Goal: Transaction & Acquisition: Purchase product/service

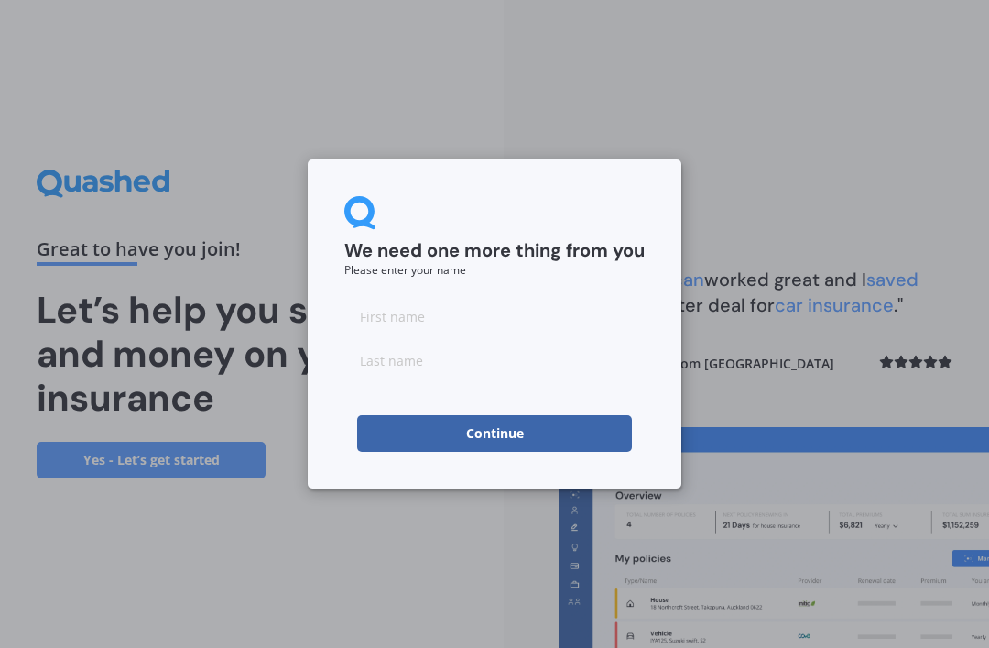
click at [377, 322] on input at bounding box center [494, 316] width 300 height 37
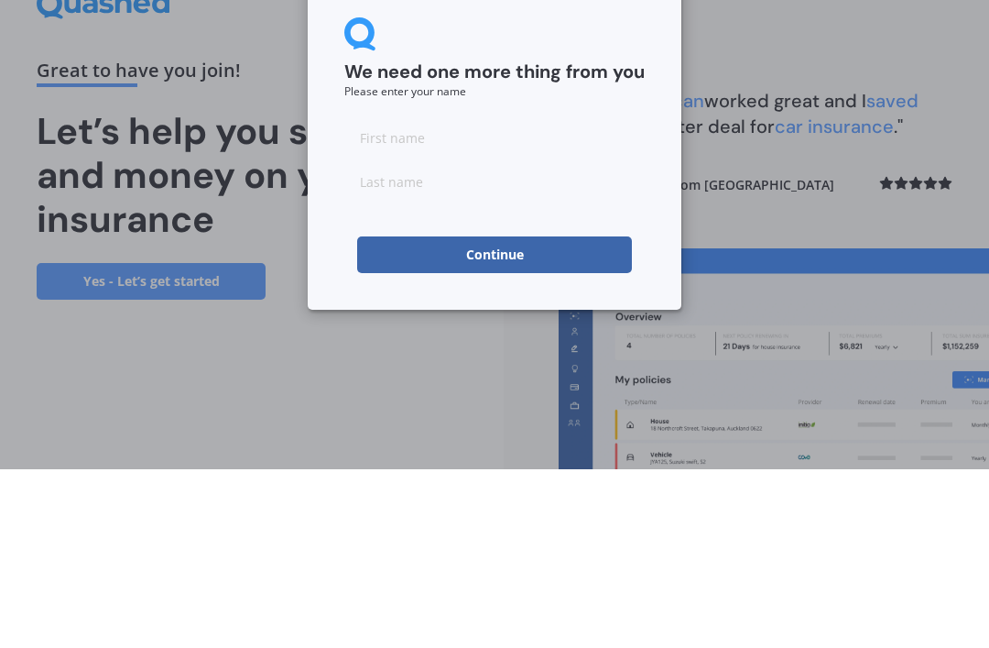
type input "[PERSON_NAME]"
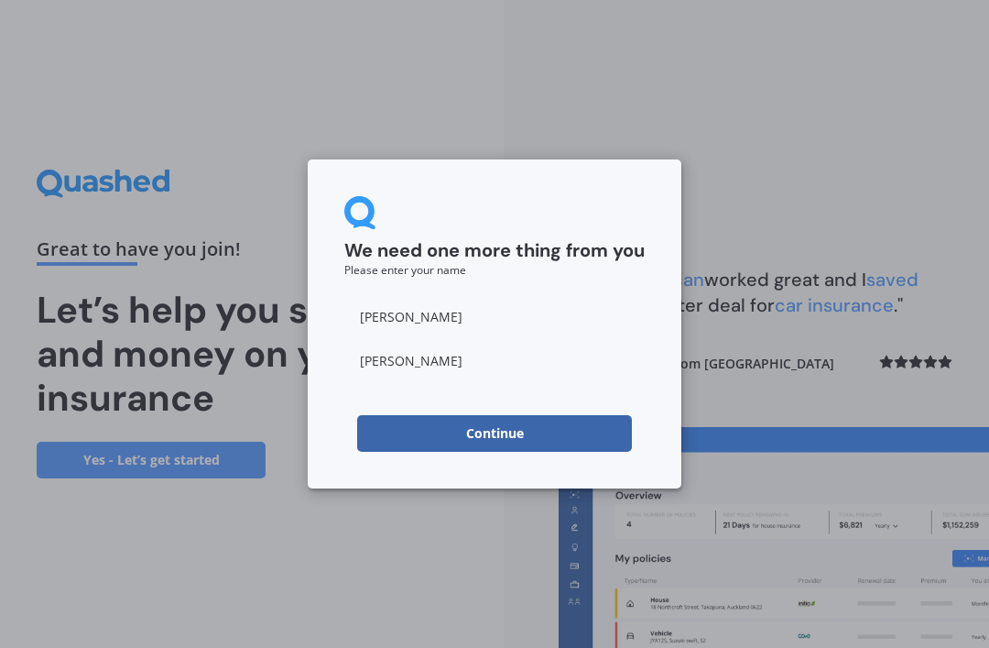
click at [404, 415] on button "Continue" at bounding box center [494, 433] width 275 height 37
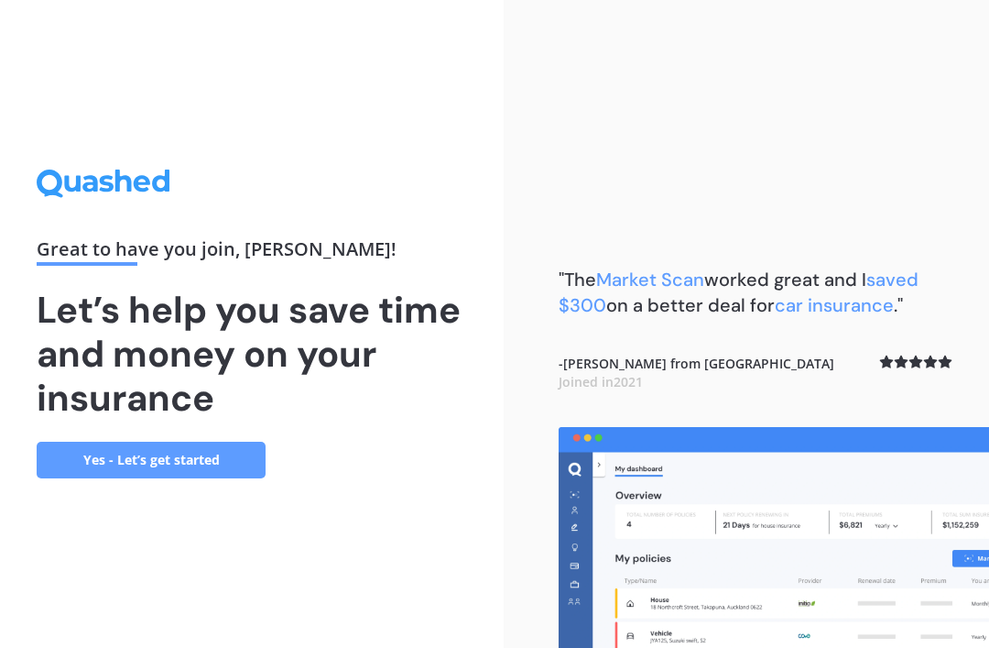
click at [63, 442] on link "Yes - Let’s get started" at bounding box center [151, 460] width 229 height 37
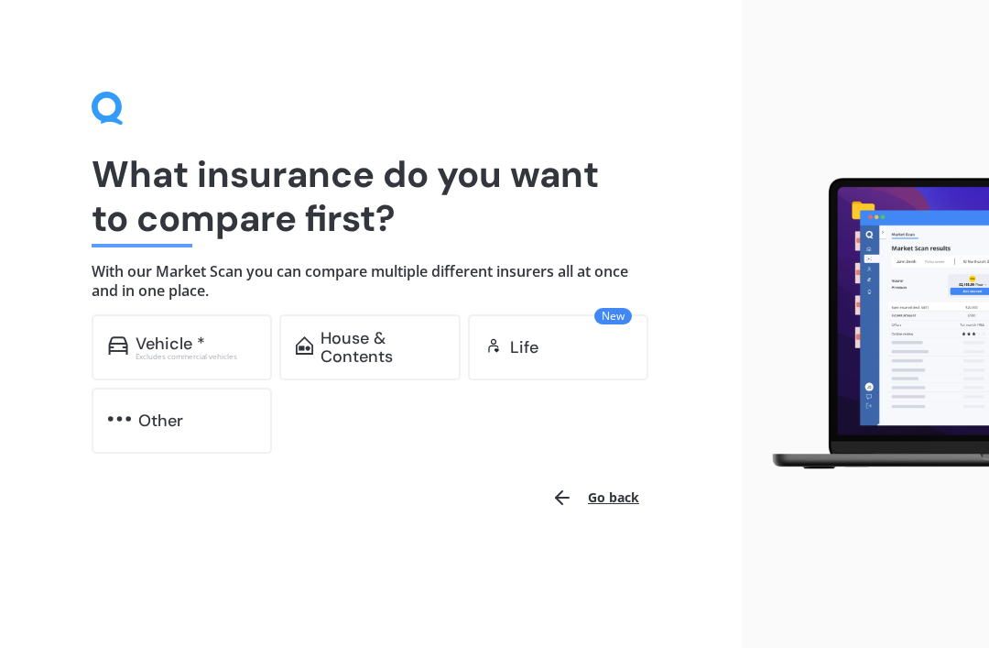
click at [138, 343] on div "Vehicle *" at bounding box center [171, 343] width 70 height 18
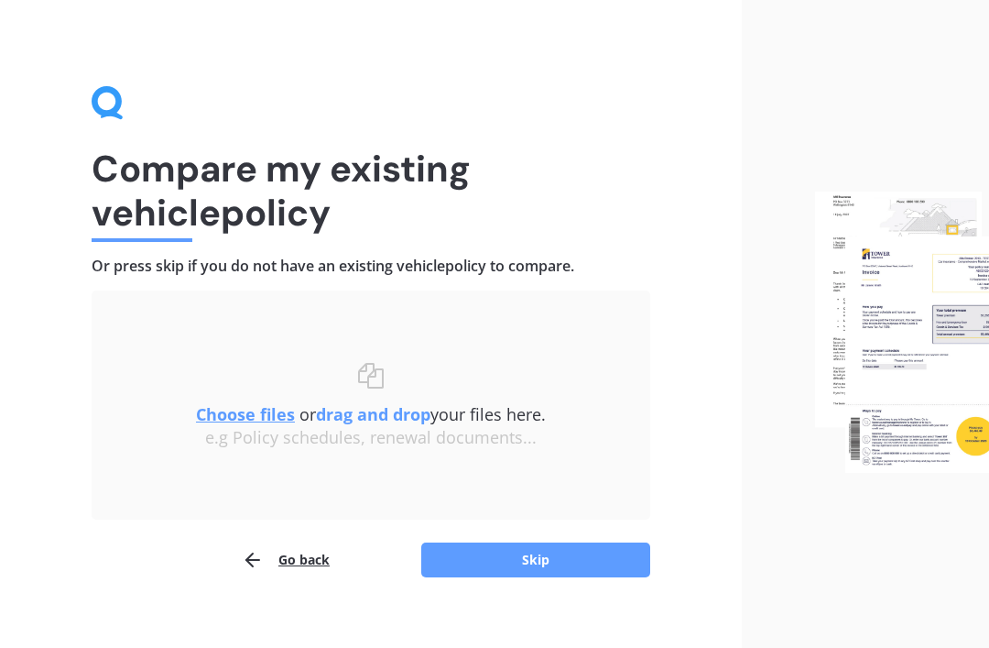
scroll to position [27, 0]
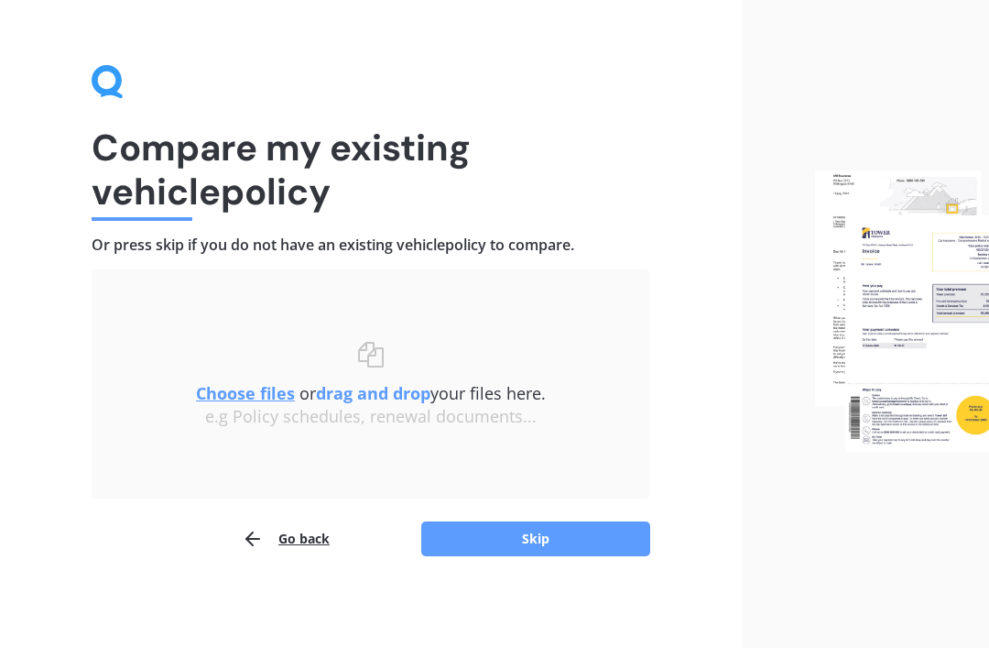
click at [196, 392] on u "Choose files" at bounding box center [245, 393] width 99 height 22
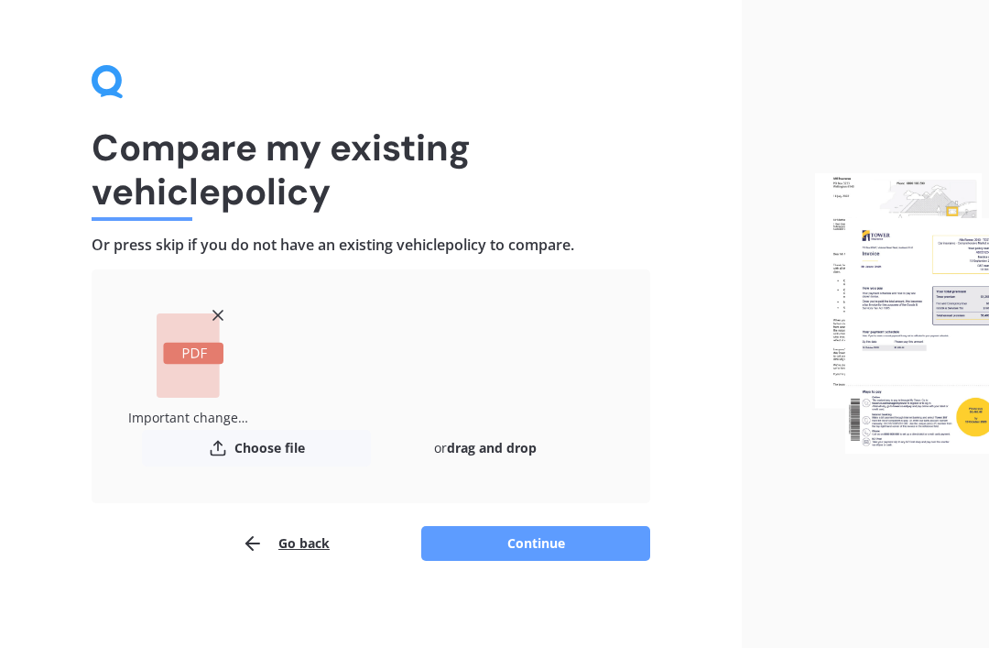
click at [528, 532] on button "Continue" at bounding box center [535, 543] width 229 height 35
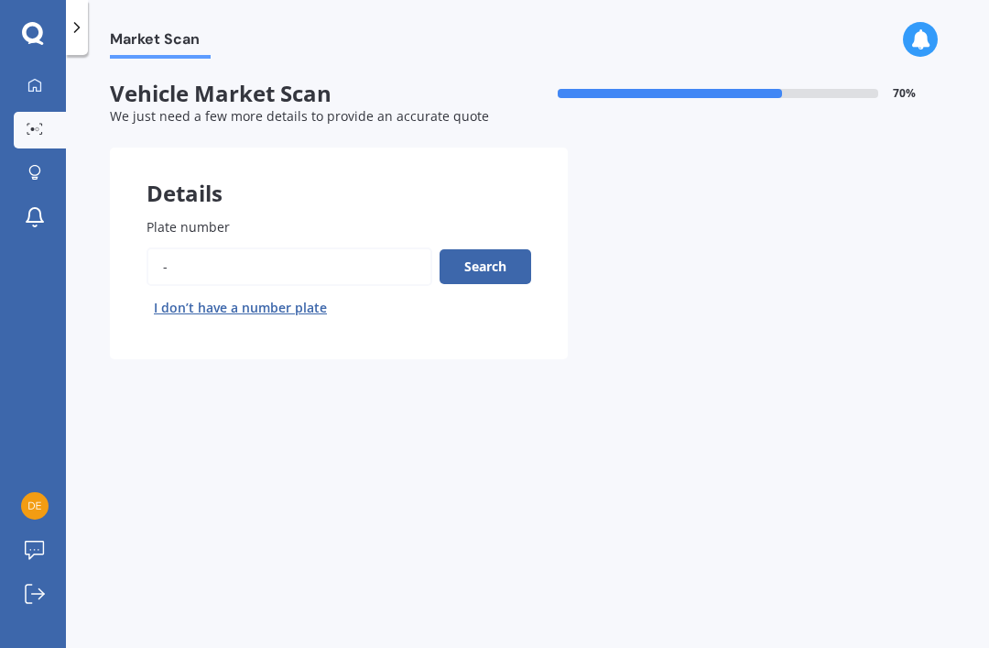
click at [185, 247] on input "Plate number" at bounding box center [290, 266] width 286 height 38
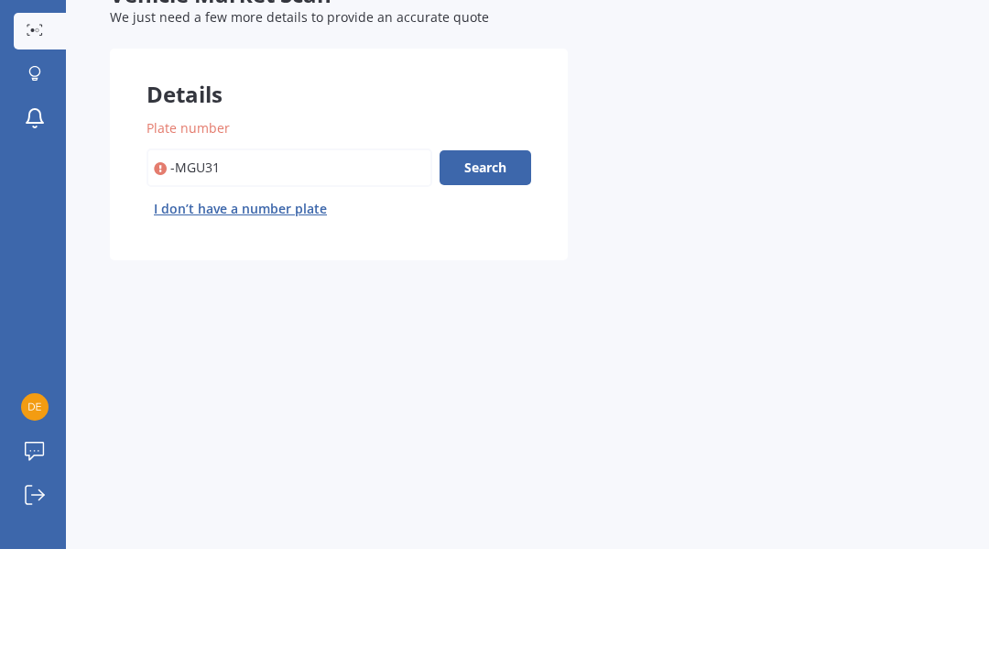
click at [485, 249] on button "Search" at bounding box center [486, 266] width 92 height 35
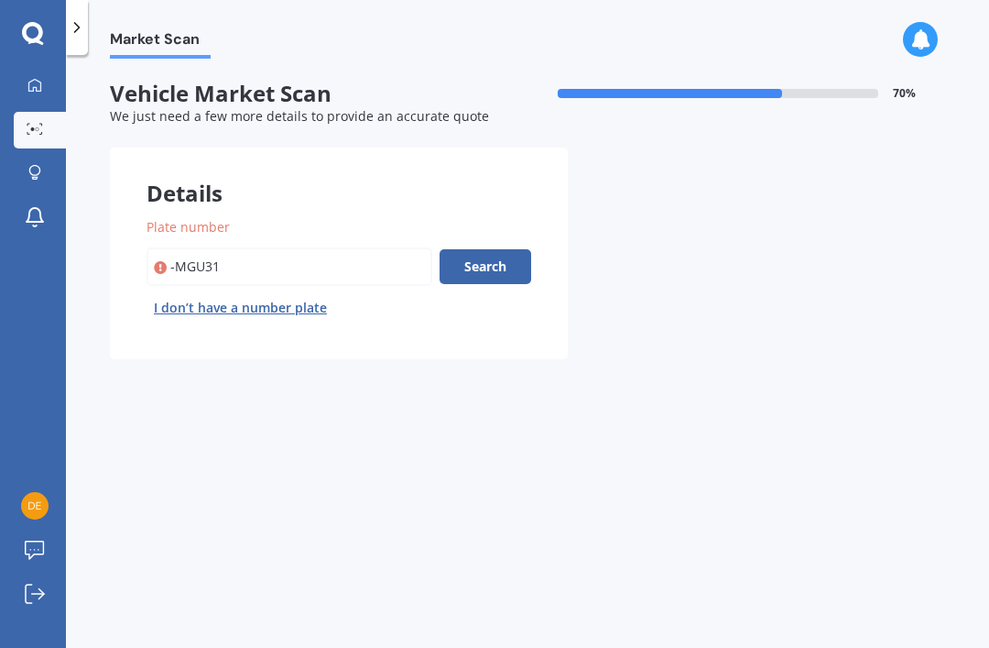
click at [253, 247] on input "Plate number" at bounding box center [290, 266] width 286 height 38
type input "-"
type input "Mgu318"
click at [468, 249] on button "Search" at bounding box center [486, 266] width 92 height 35
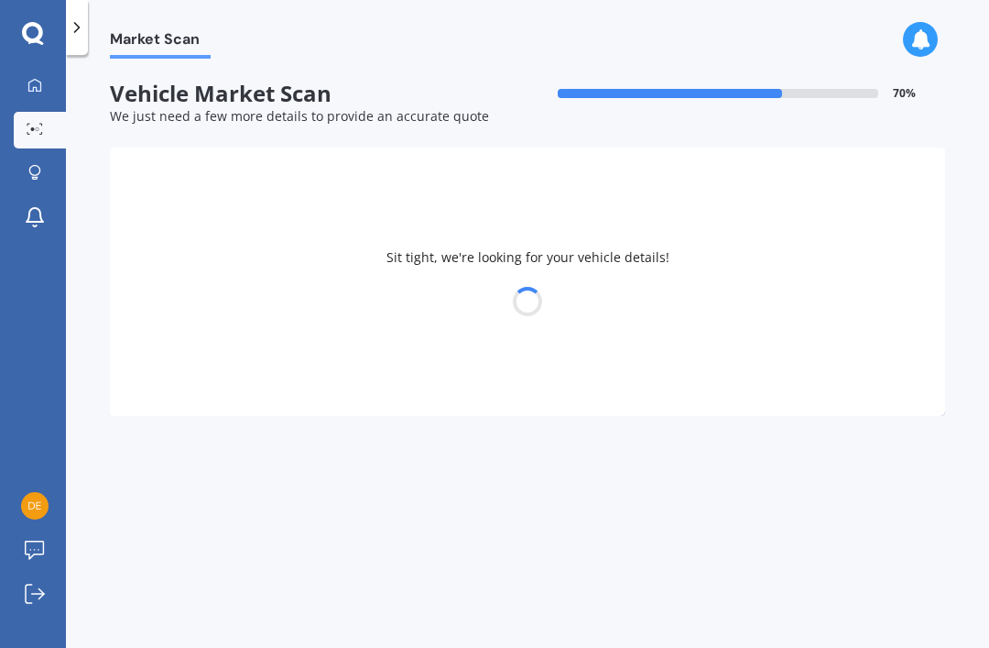
select select "NISSAN"
select select "QASHQAI"
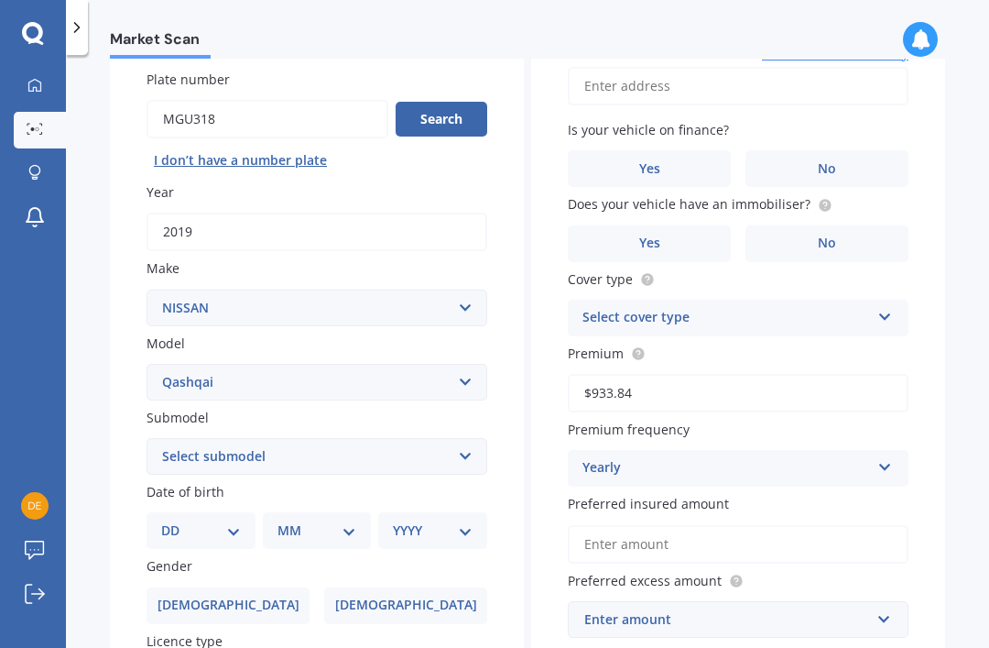
scroll to position [135, 0]
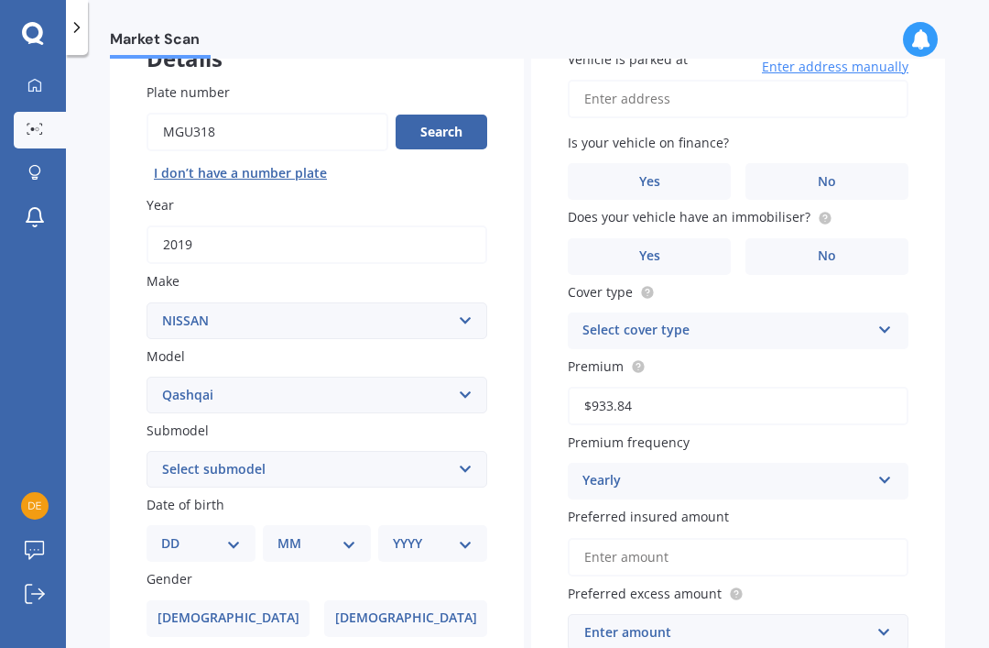
click at [181, 451] on select "Select submodel (All Other) N-TEC ST ST-L Ti Ti-L TI-L E-POWER 1.5PEH TS Turbo …" at bounding box center [317, 469] width 341 height 37
click at [171, 451] on select "Select submodel (All Other) N-TEC ST ST-L Ti Ti-L TI-L E-POWER 1.5PEH TS Turbo …" at bounding box center [317, 469] width 341 height 37
click at [172, 451] on select "Select submodel (All Other) N-TEC ST ST-L Ti Ti-L TI-L E-POWER 1.5PEH TS Turbo …" at bounding box center [317, 469] width 341 height 37
click at [167, 451] on select "Select submodel (All Other) N-TEC ST ST-L Ti Ti-L TI-L E-POWER 1.5PEH TS Turbo …" at bounding box center [317, 469] width 341 height 37
select select "ST-L"
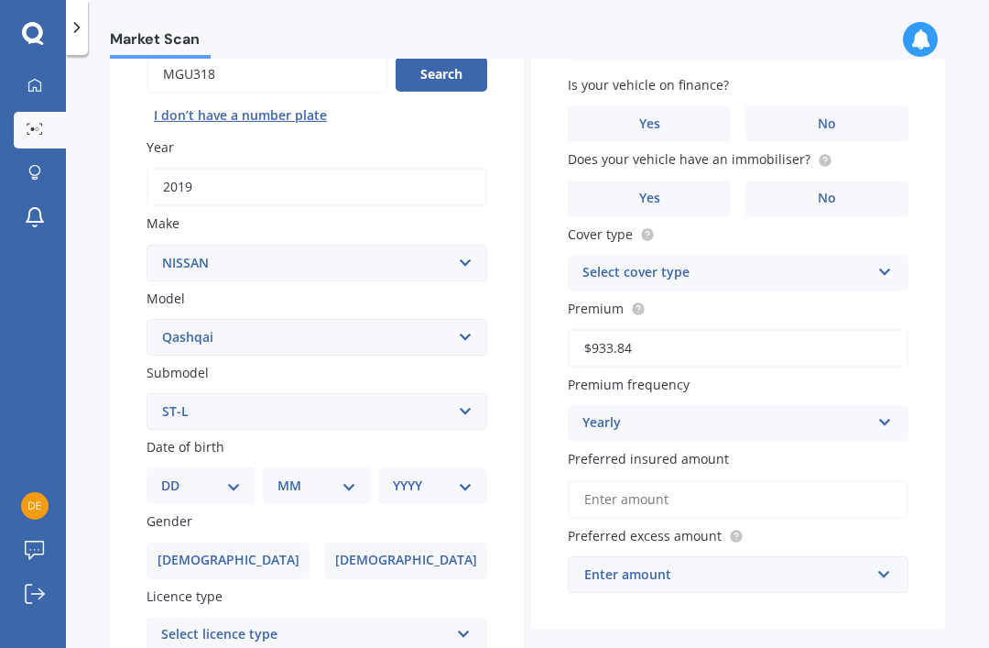
scroll to position [260, 0]
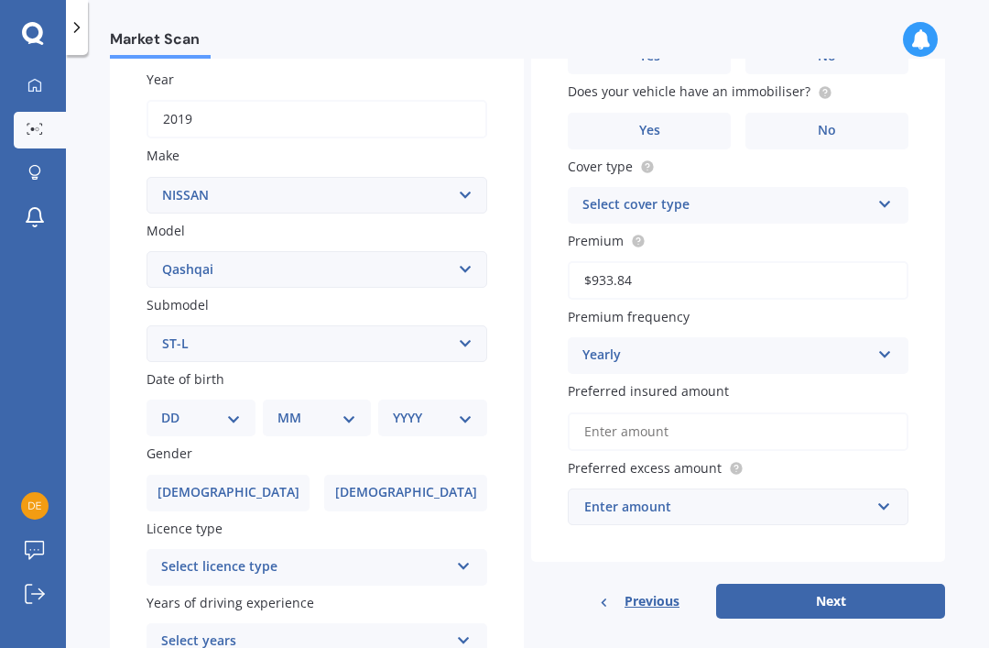
click at [170, 408] on select "DD 01 02 03 04 05 06 07 08 09 10 11 12 13 14 15 16 17 18 19 20 21 22 23 24 25 2…" at bounding box center [201, 418] width 80 height 20
select select "02"
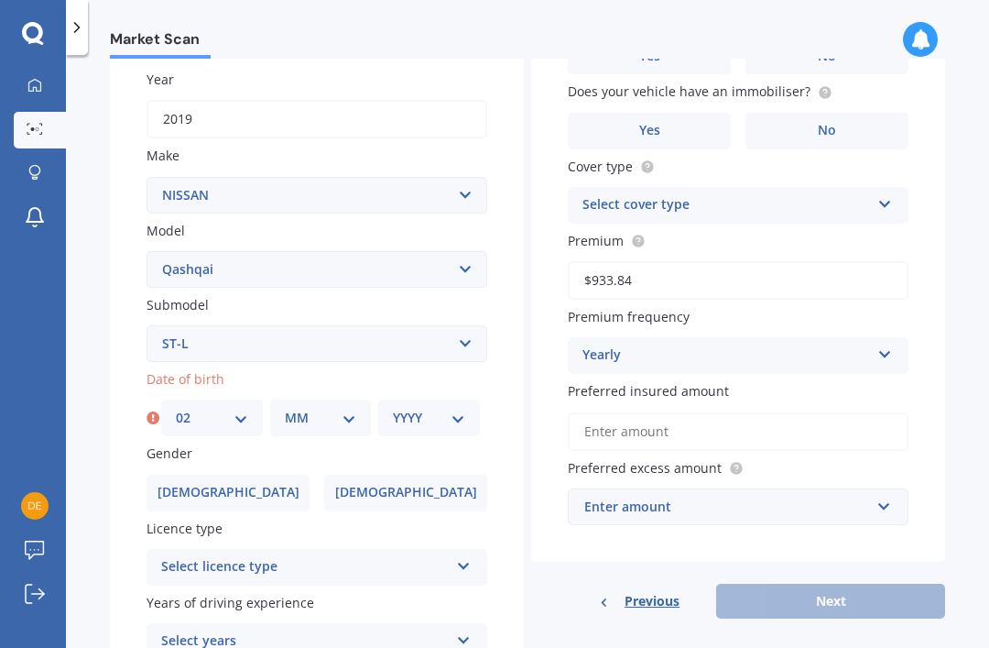
click at [292, 408] on select "MM 01 02 03 04 05 06 07 08 09 10 11 12" at bounding box center [321, 418] width 72 height 20
select select "08"
click at [401, 408] on select "YYYY 2025 2024 2023 2022 2021 2020 2019 2018 2017 2016 2015 2014 2013 2012 2011…" at bounding box center [429, 418] width 72 height 20
select select "1971"
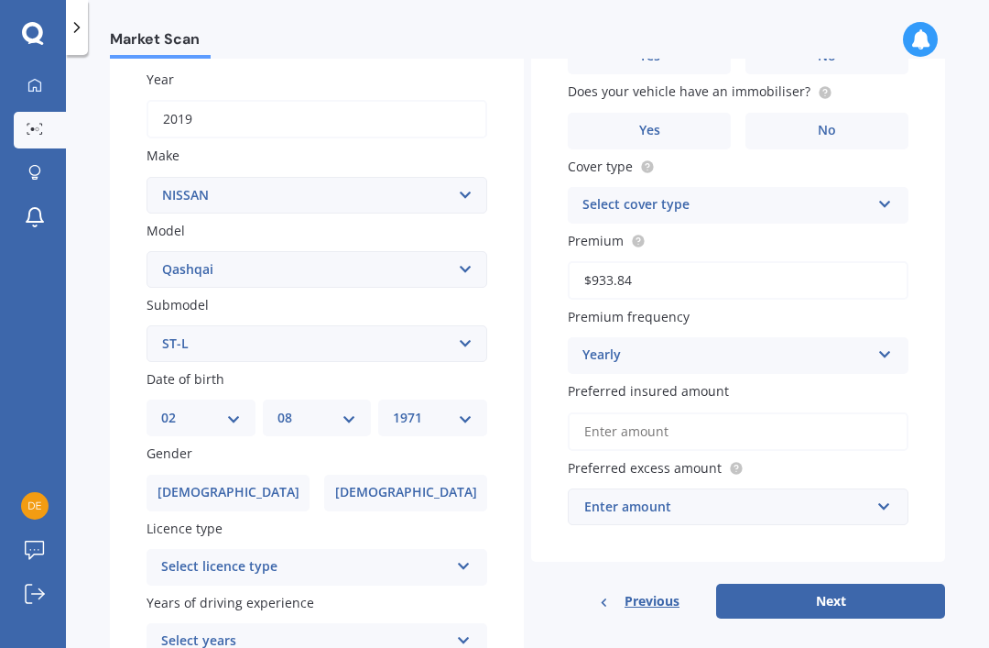
click at [376, 475] on label "[DEMOGRAPHIC_DATA]" at bounding box center [405, 493] width 163 height 37
click at [0, 0] on input "[DEMOGRAPHIC_DATA]" at bounding box center [0, 0] width 0 height 0
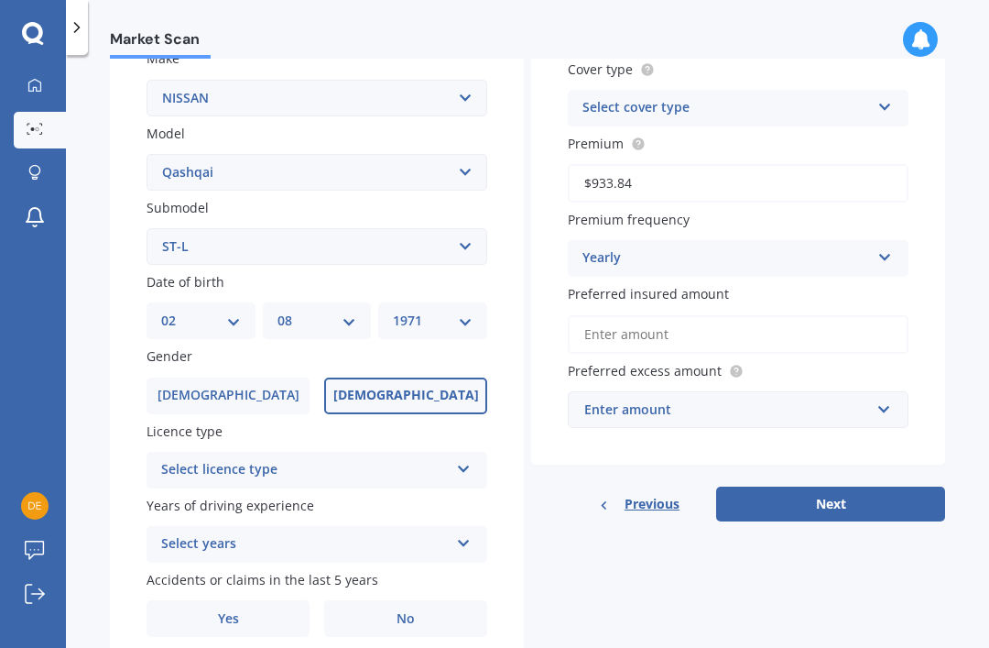
scroll to position [356, 0]
click at [185, 460] on div "Select licence type" at bounding box center [305, 471] width 288 height 22
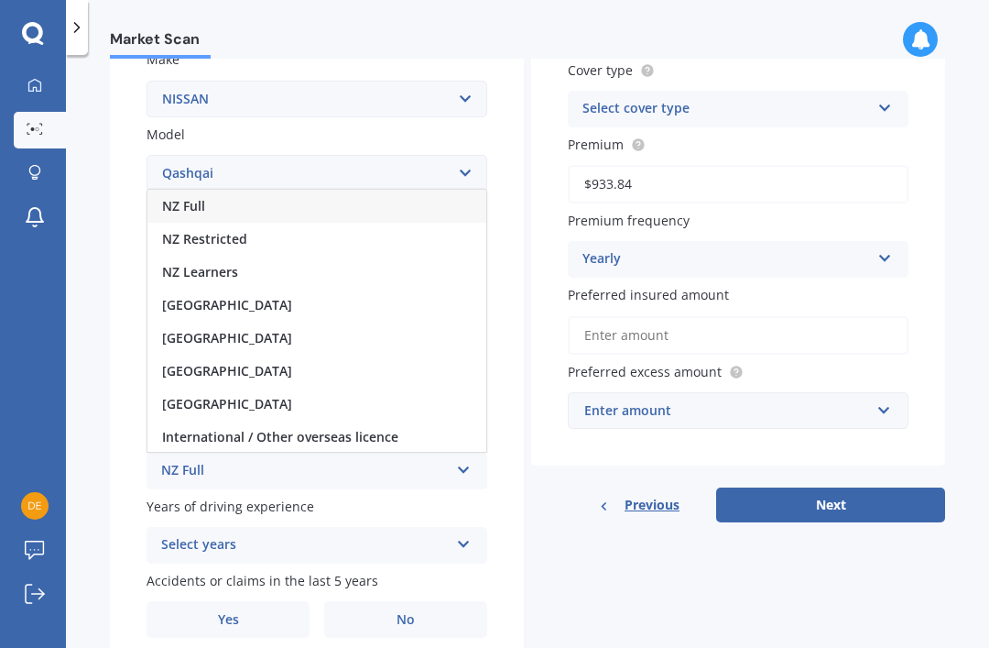
click at [173, 197] on span "NZ Full" at bounding box center [183, 205] width 43 height 17
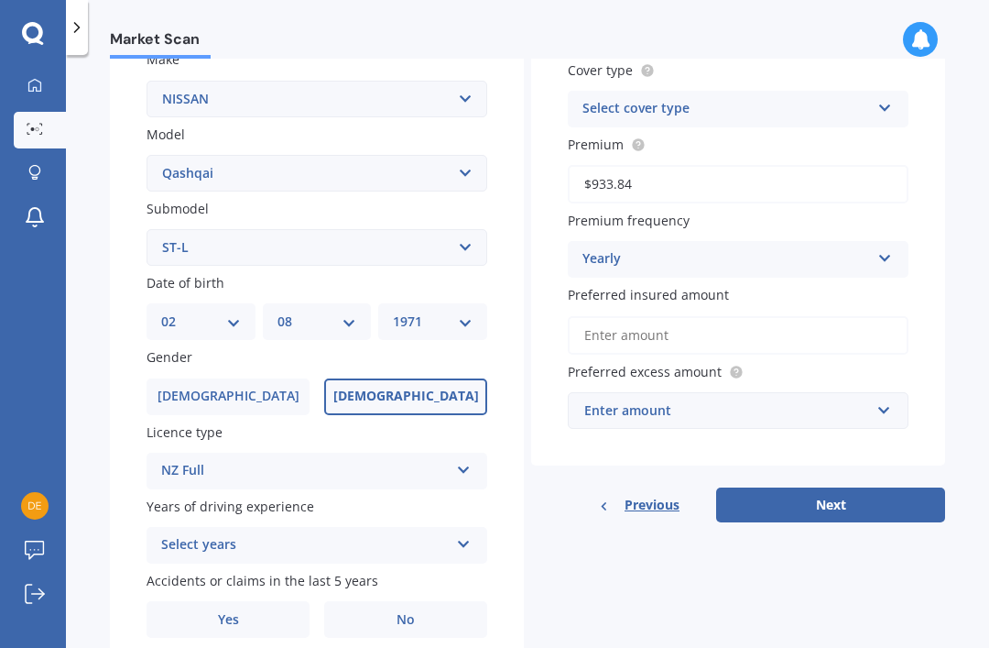
click at [167, 534] on div "Select years" at bounding box center [305, 545] width 288 height 22
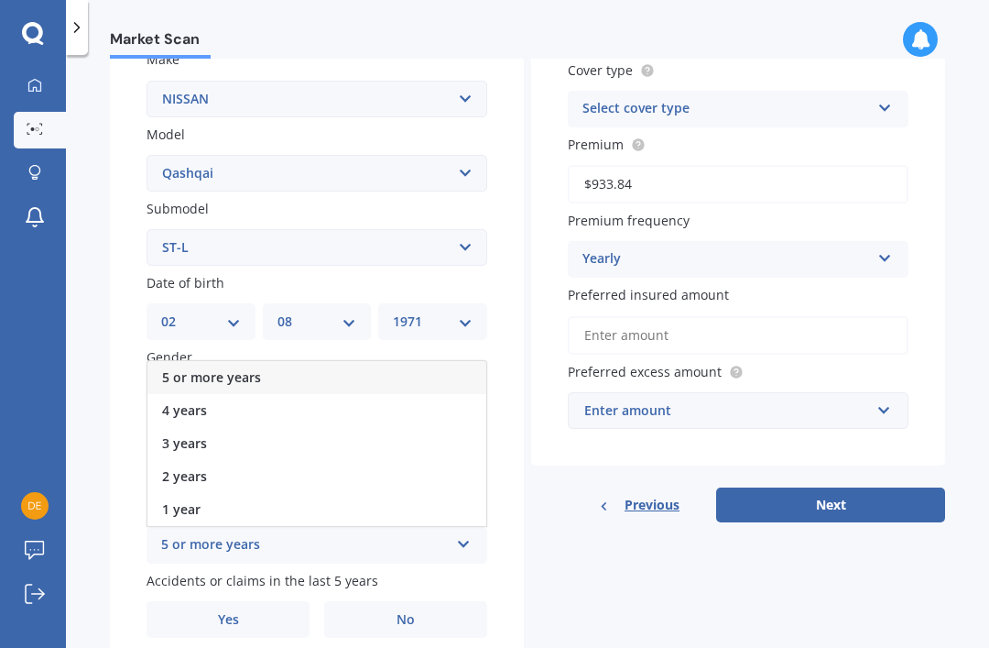
click at [172, 368] on span "5 or more years" at bounding box center [211, 376] width 99 height 17
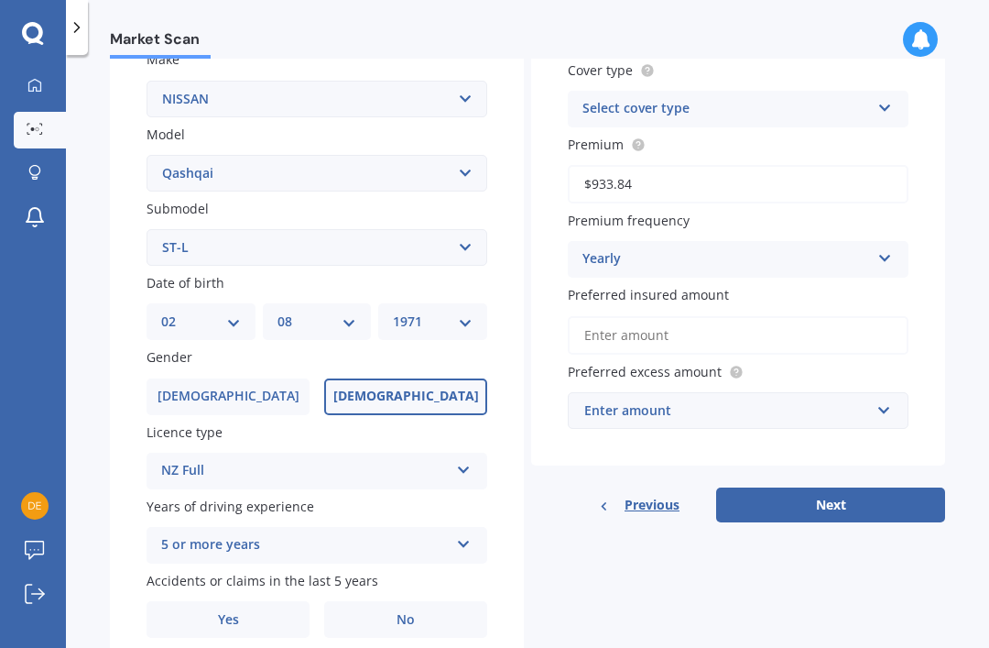
click at [363, 601] on label "No" at bounding box center [405, 619] width 163 height 37
click at [0, 0] on input "No" at bounding box center [0, 0] width 0 height 0
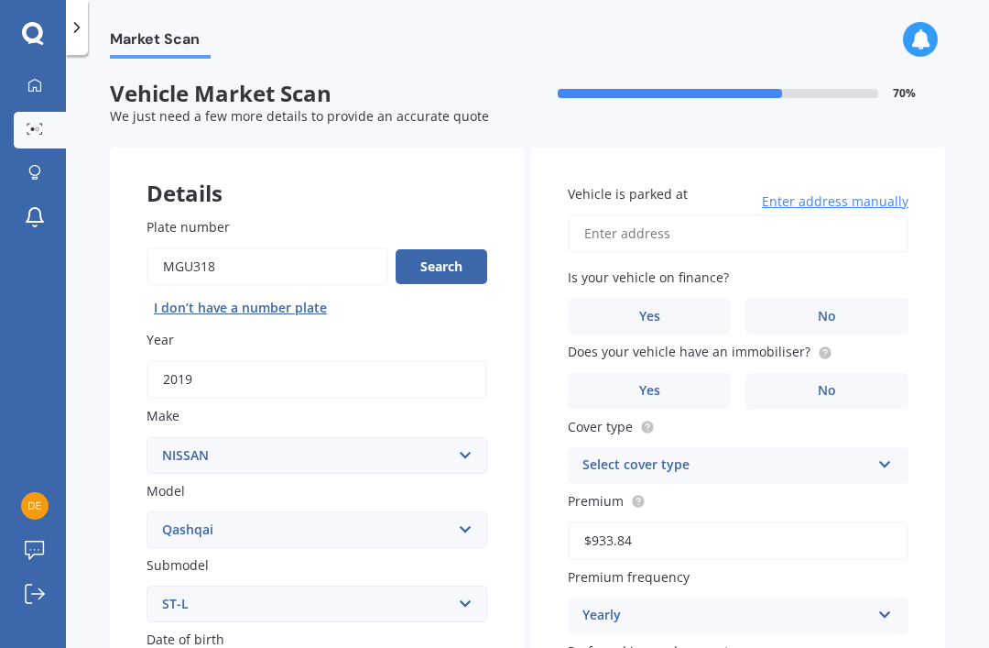
scroll to position [0, 0]
click at [602, 214] on input "Vehicle is parked at" at bounding box center [738, 233] width 341 height 38
type input "[STREET_ADDRESS] 2018"
click at [780, 298] on label "No" at bounding box center [827, 316] width 163 height 37
click at [0, 0] on input "No" at bounding box center [0, 0] width 0 height 0
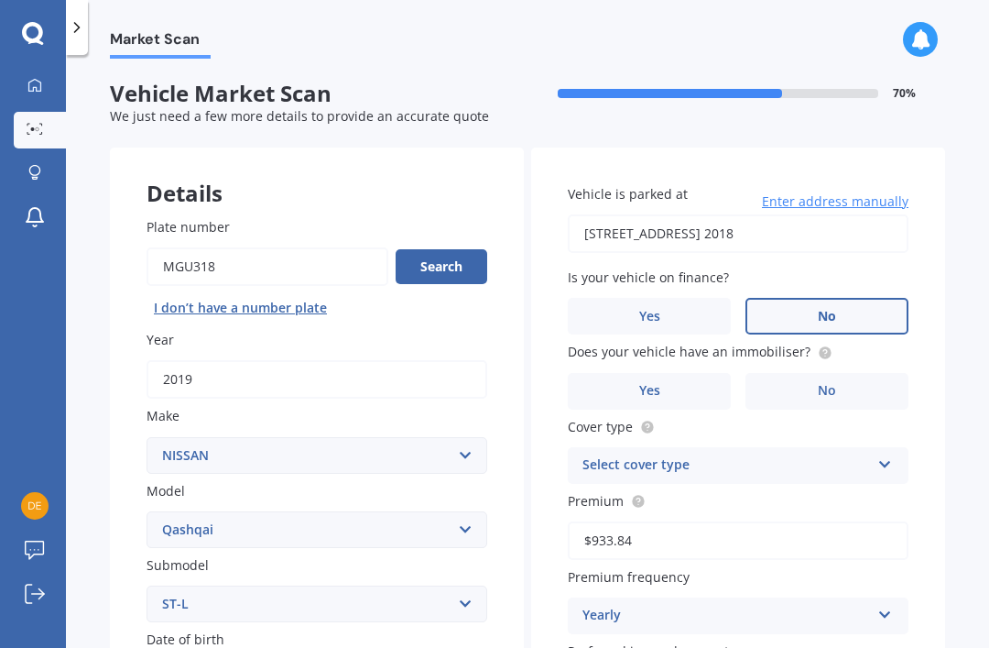
click at [783, 373] on label "No" at bounding box center [827, 391] width 163 height 37
click at [0, 0] on input "No" at bounding box center [0, 0] width 0 height 0
click at [716, 454] on div "Select cover type" at bounding box center [727, 465] width 288 height 22
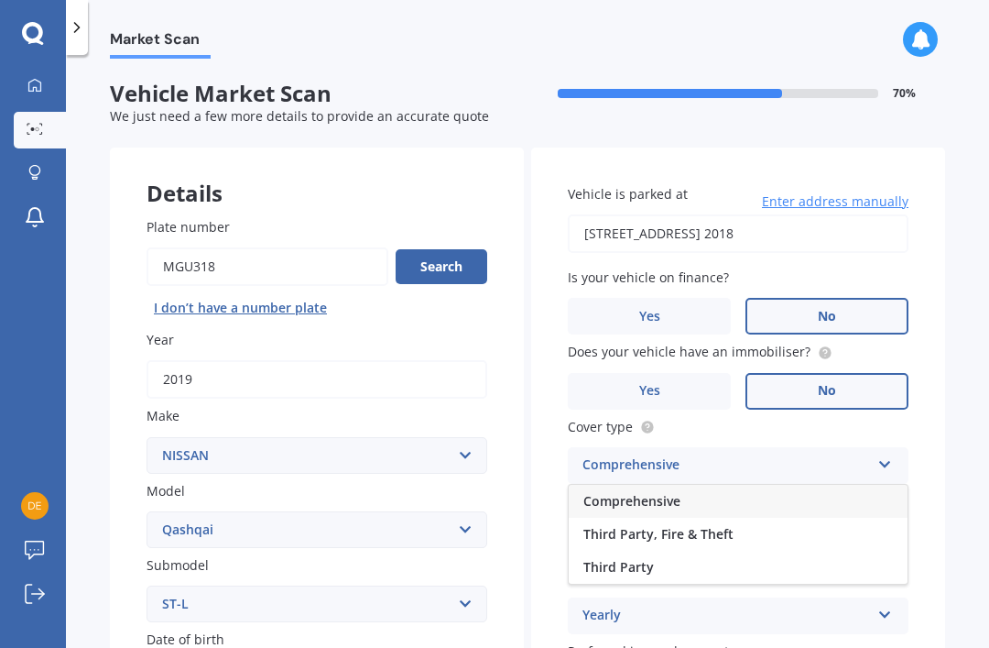
click at [584, 492] on span "Comprehensive" at bounding box center [632, 500] width 97 height 17
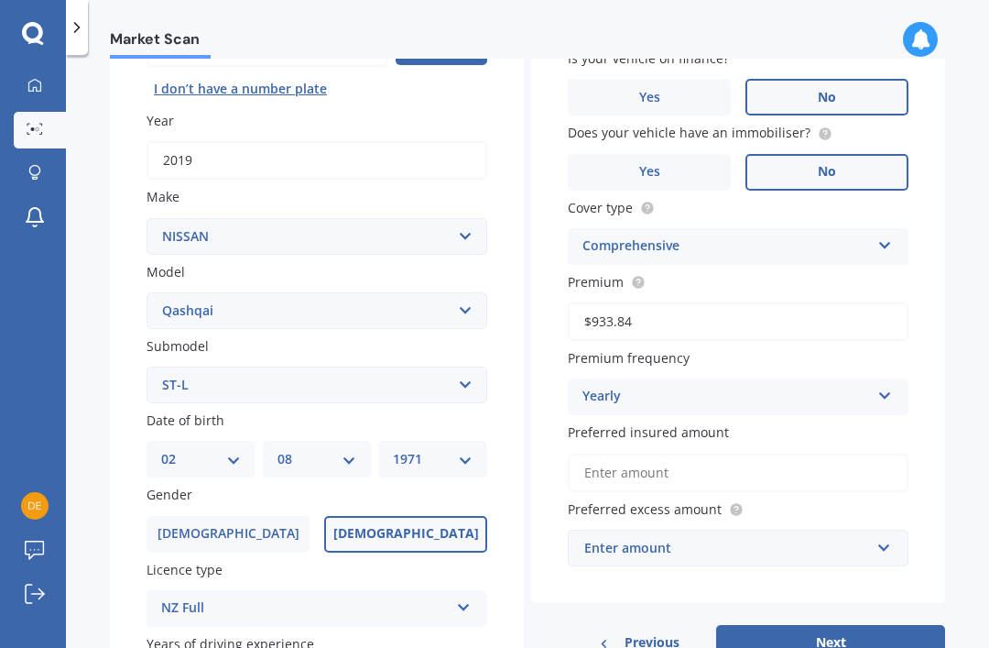
scroll to position [227, 0]
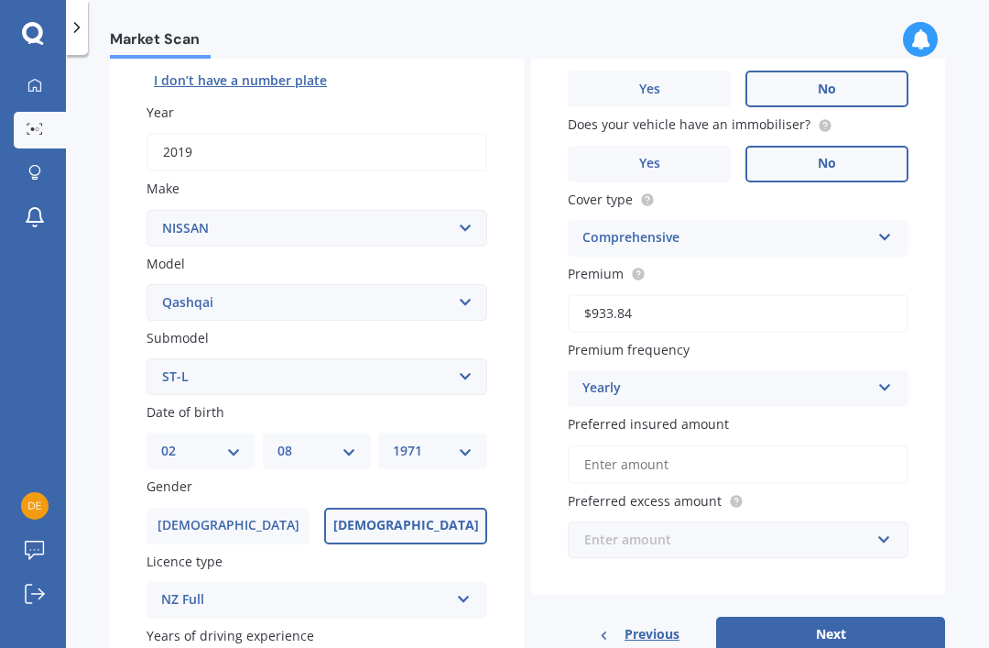
click at [589, 522] on input "text" at bounding box center [732, 539] width 324 height 35
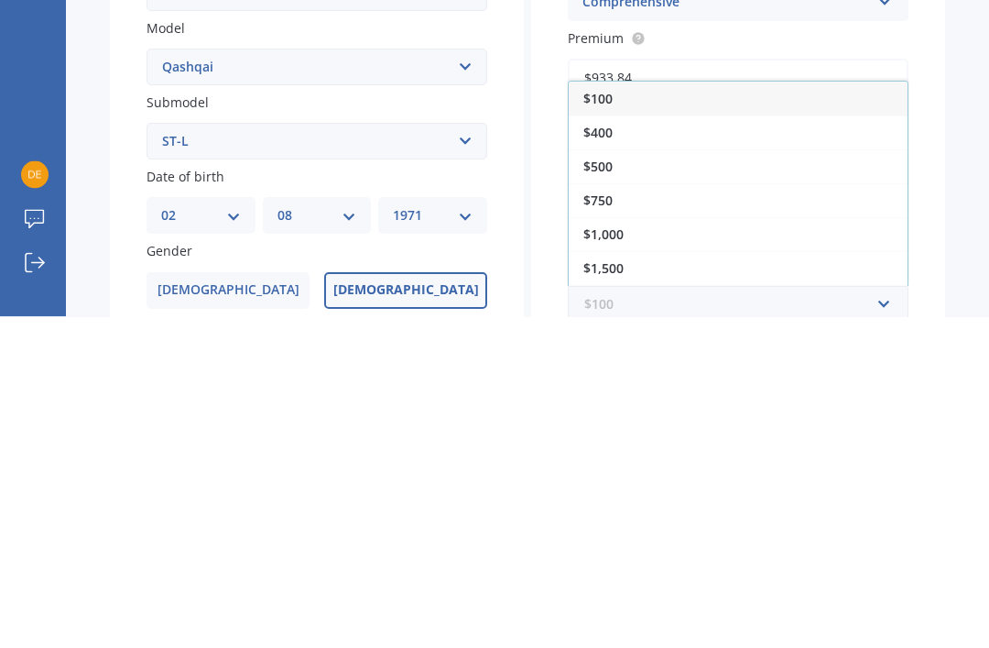
scroll to position [127, 0]
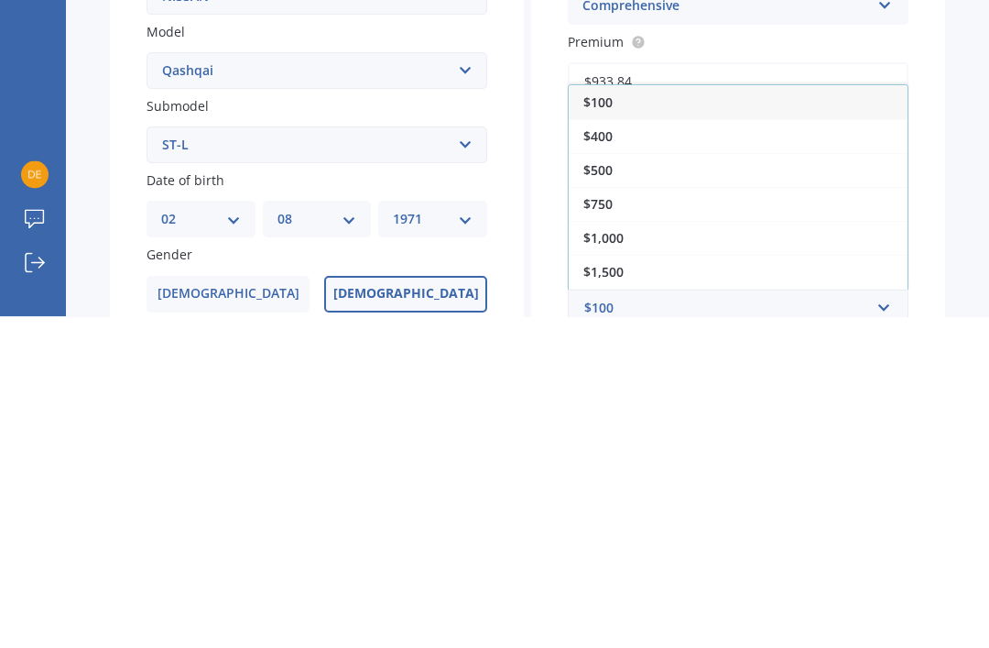
click at [584, 459] on span "$400" at bounding box center [598, 467] width 29 height 17
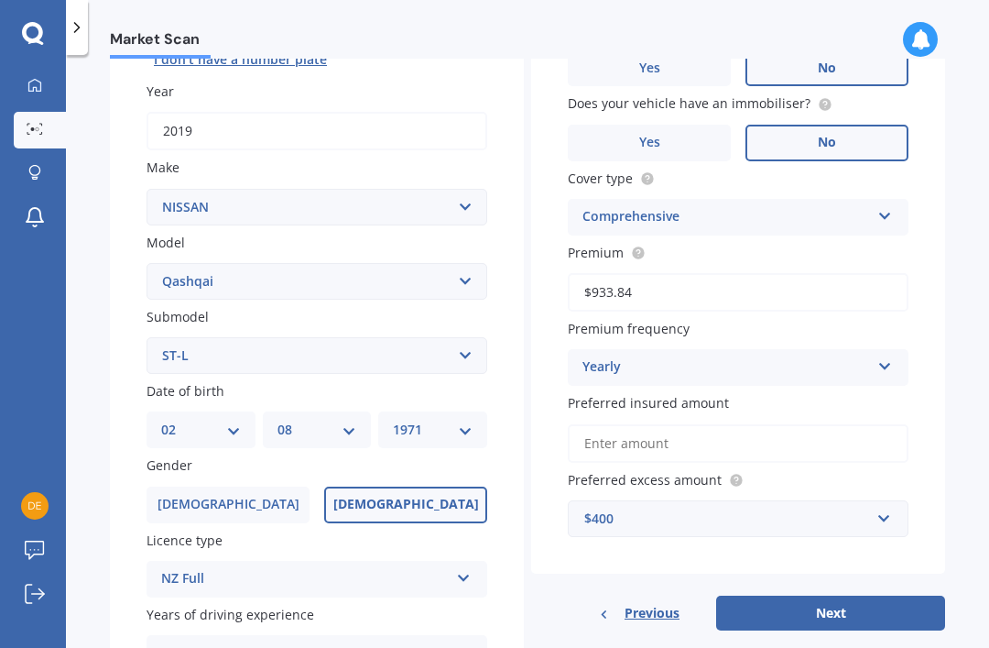
scroll to position [287, 0]
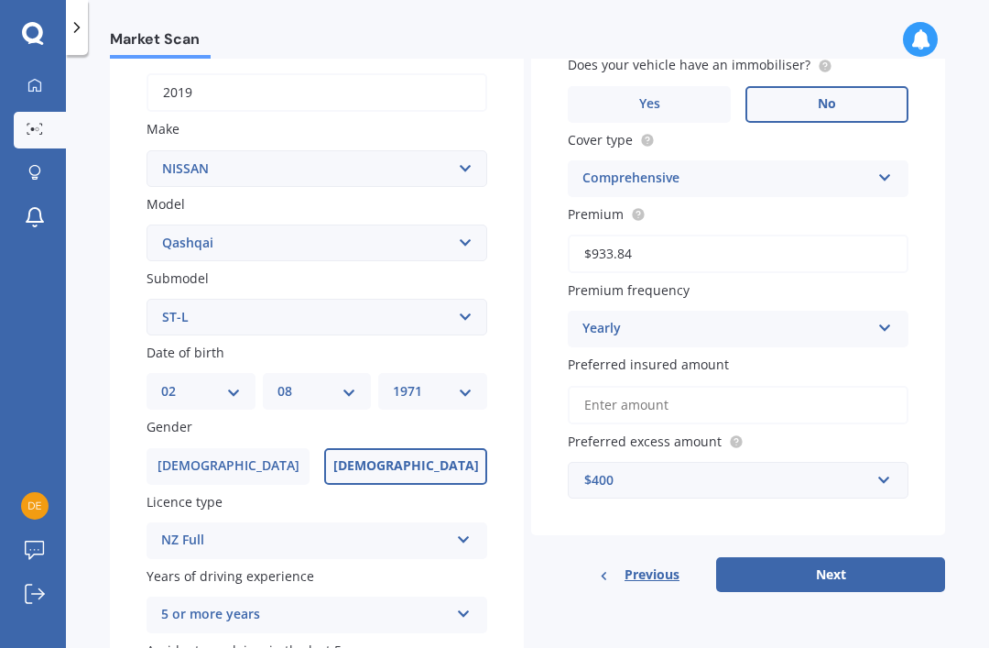
click at [763, 557] on button "Next" at bounding box center [830, 574] width 229 height 35
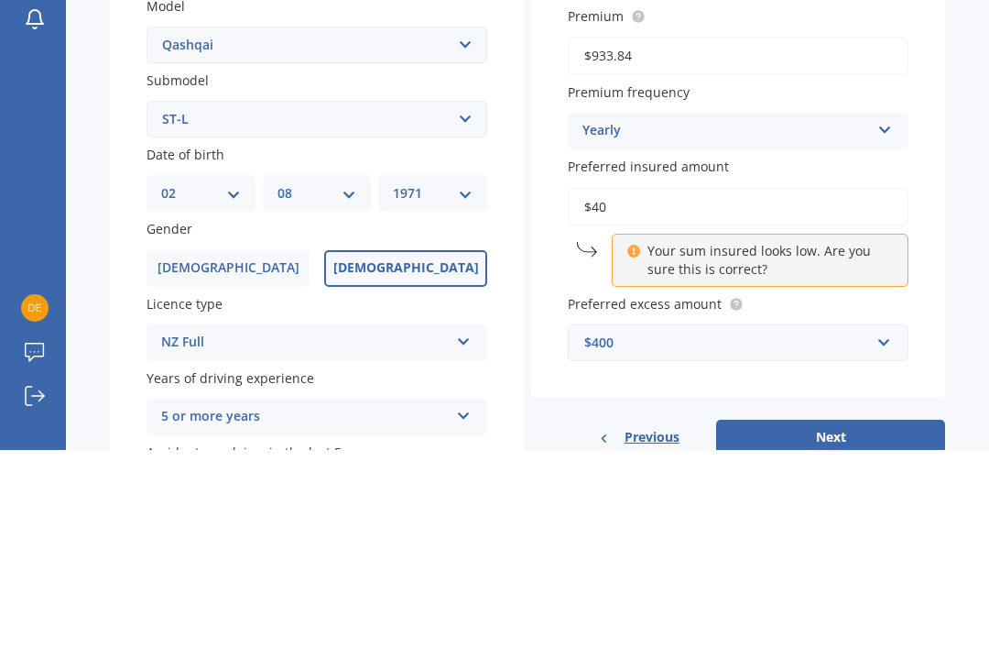
type input "$4"
type input "$25,000"
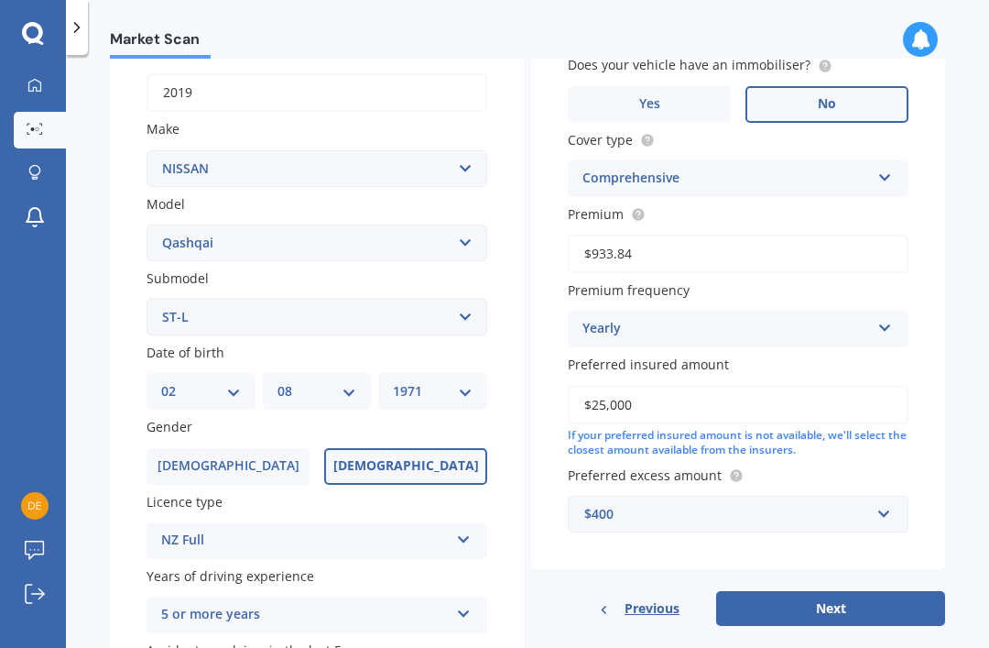
click at [789, 591] on button "Next" at bounding box center [830, 608] width 229 height 35
select select "02"
select select "08"
select select "1971"
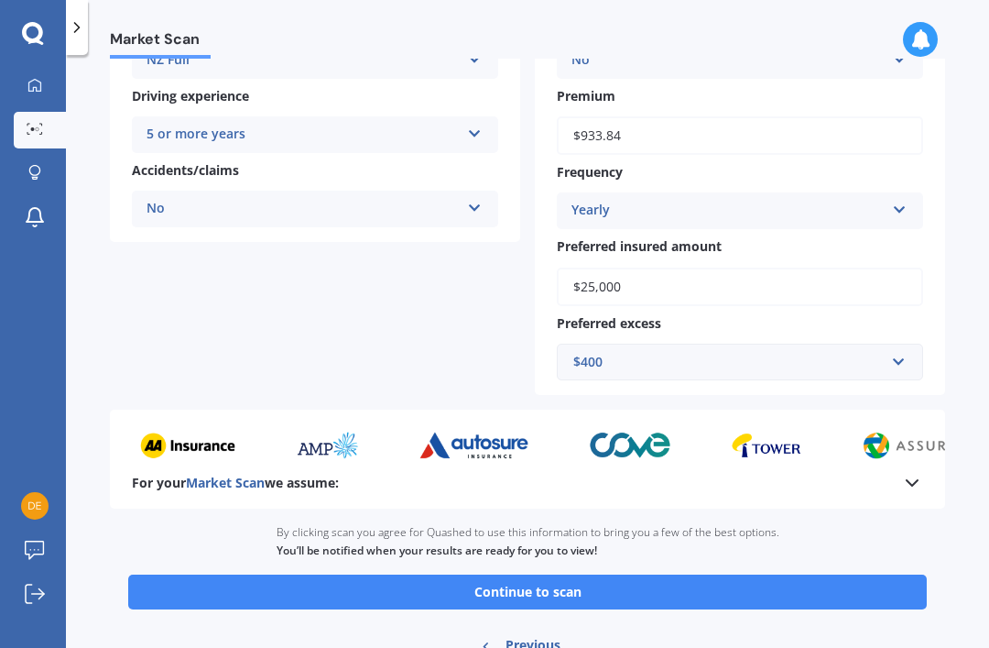
scroll to position [375, 0]
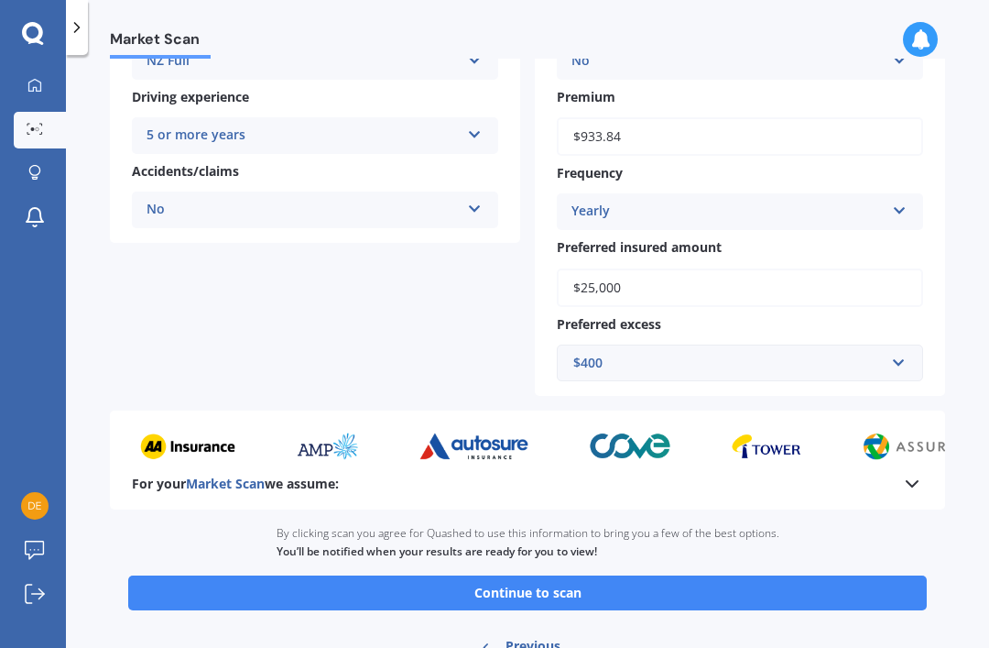
click at [501, 575] on button "Continue to scan" at bounding box center [527, 592] width 799 height 35
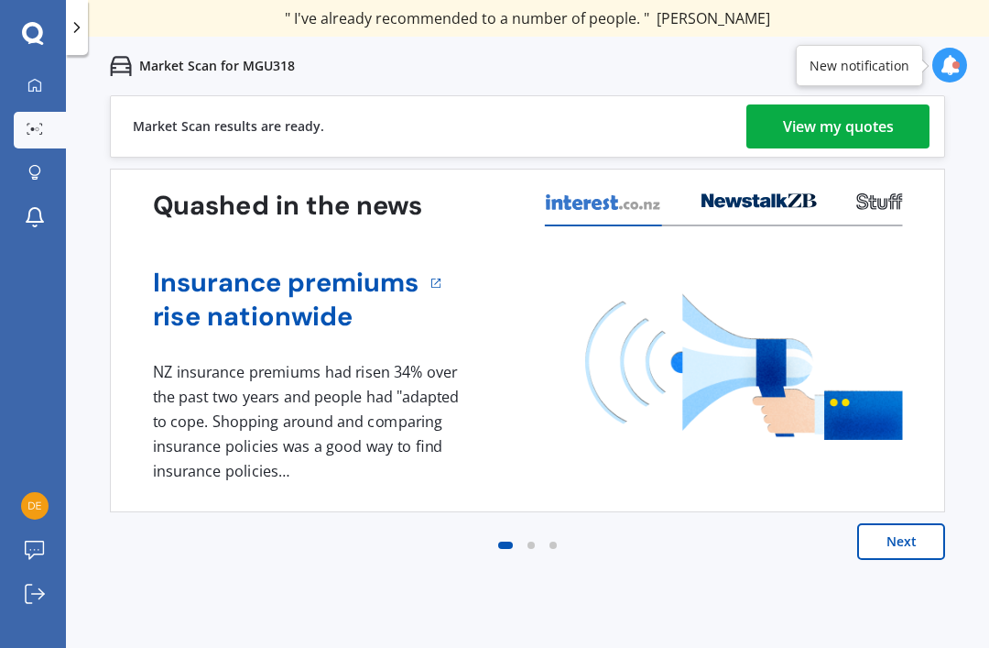
click at [785, 125] on div "View my quotes" at bounding box center [838, 126] width 111 height 44
